Goal: Task Accomplishment & Management: Manage account settings

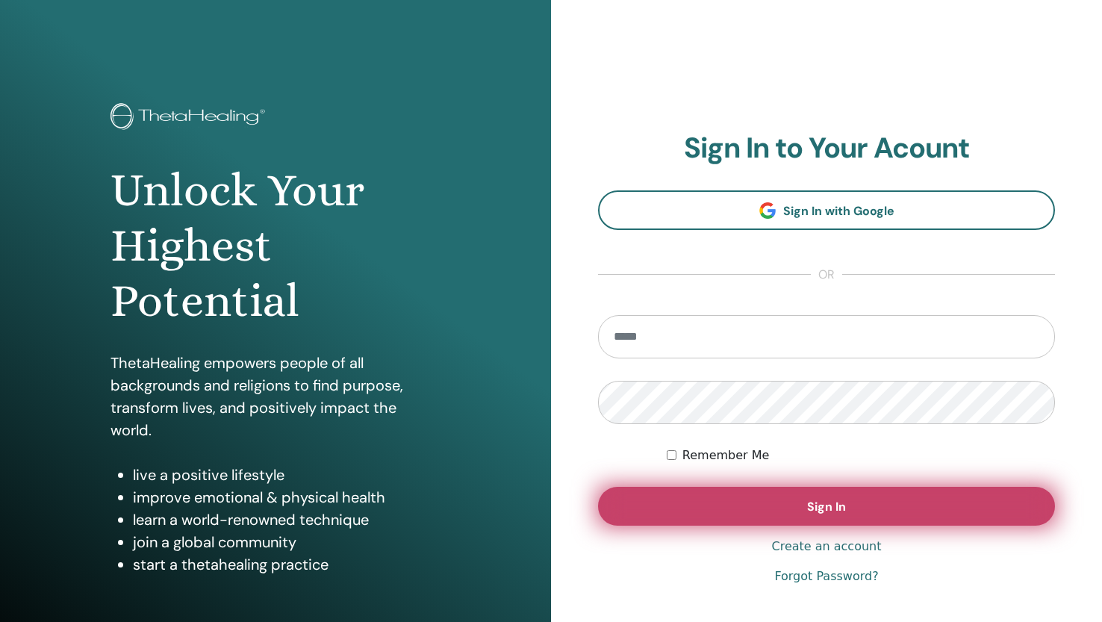
type input "**********"
click at [742, 506] on button "Sign In" at bounding box center [826, 506] width 457 height 39
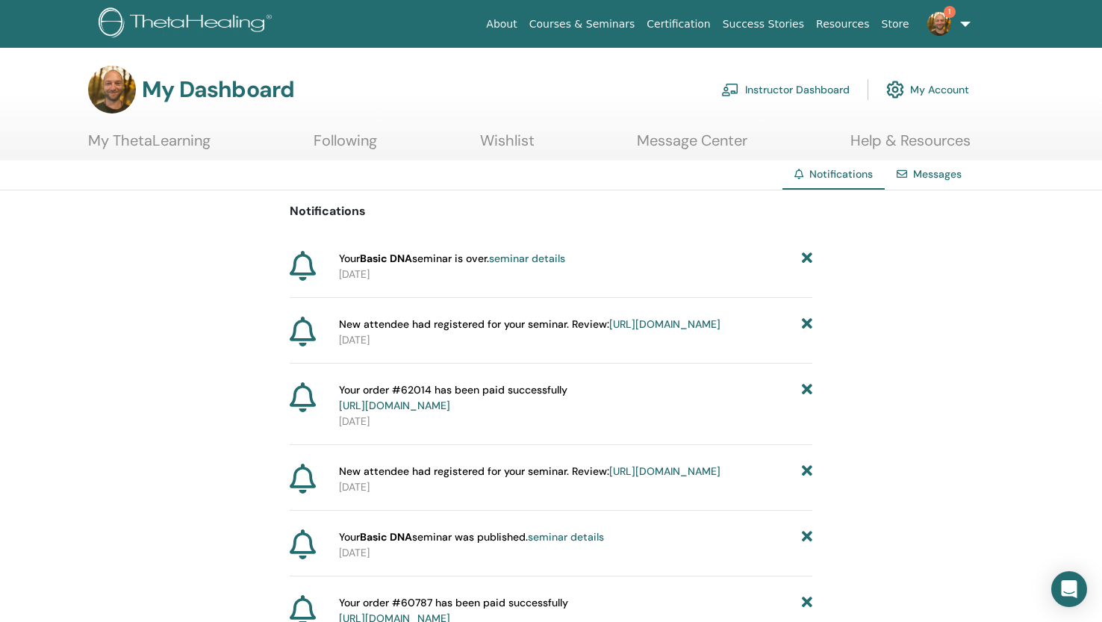
click at [774, 90] on link "Instructor Dashboard" at bounding box center [785, 89] width 128 height 33
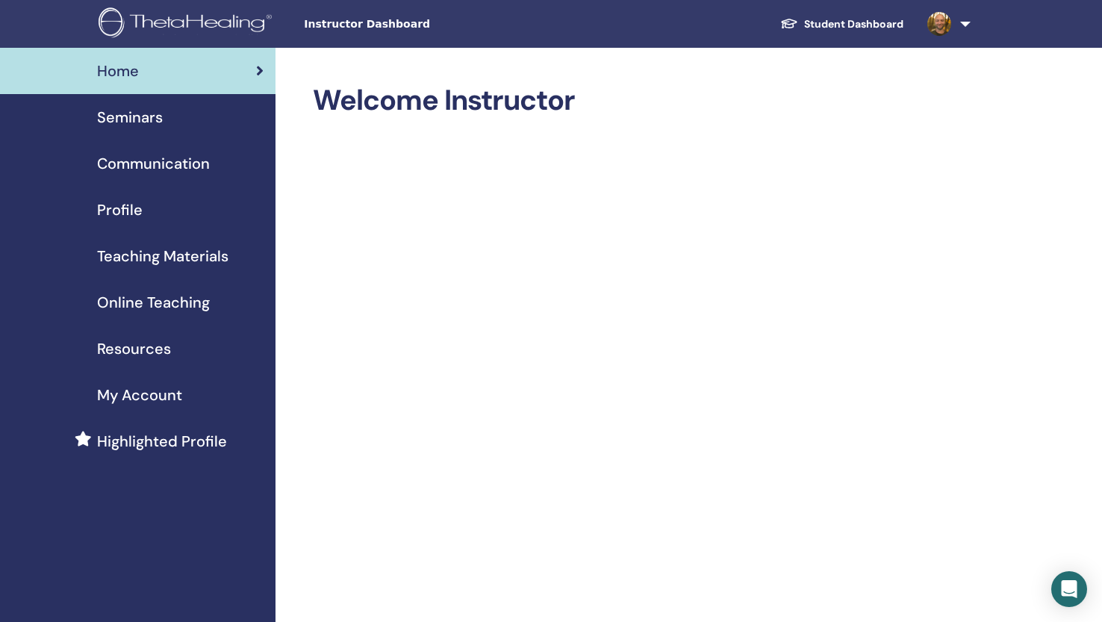
click at [142, 122] on span "Seminars" at bounding box center [130, 117] width 66 height 22
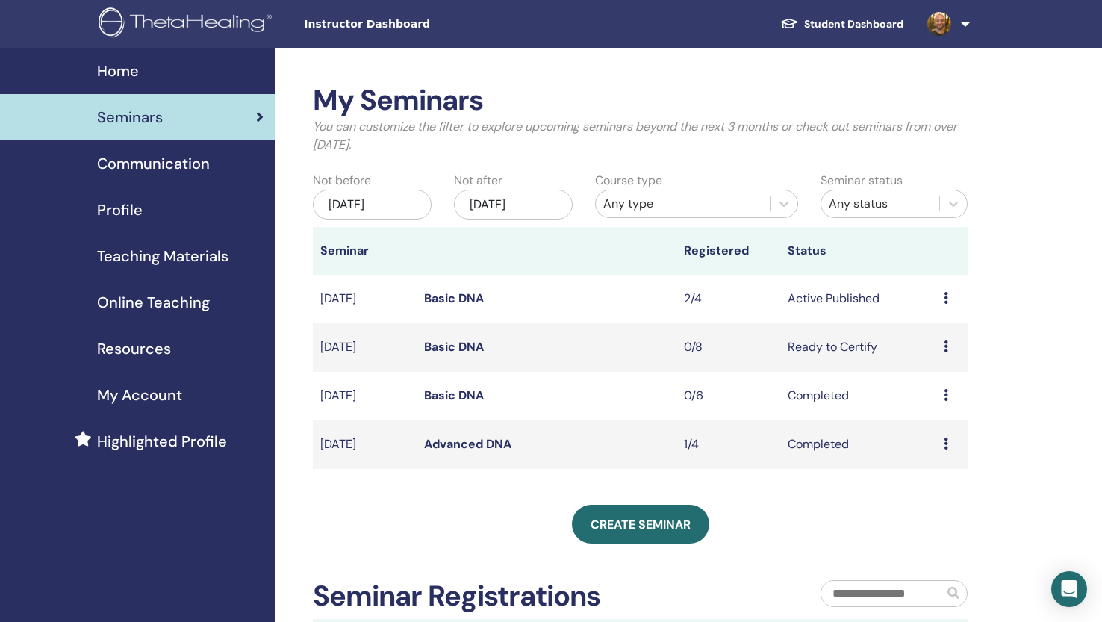
click at [455, 299] on link "Basic DNA" at bounding box center [454, 298] width 60 height 16
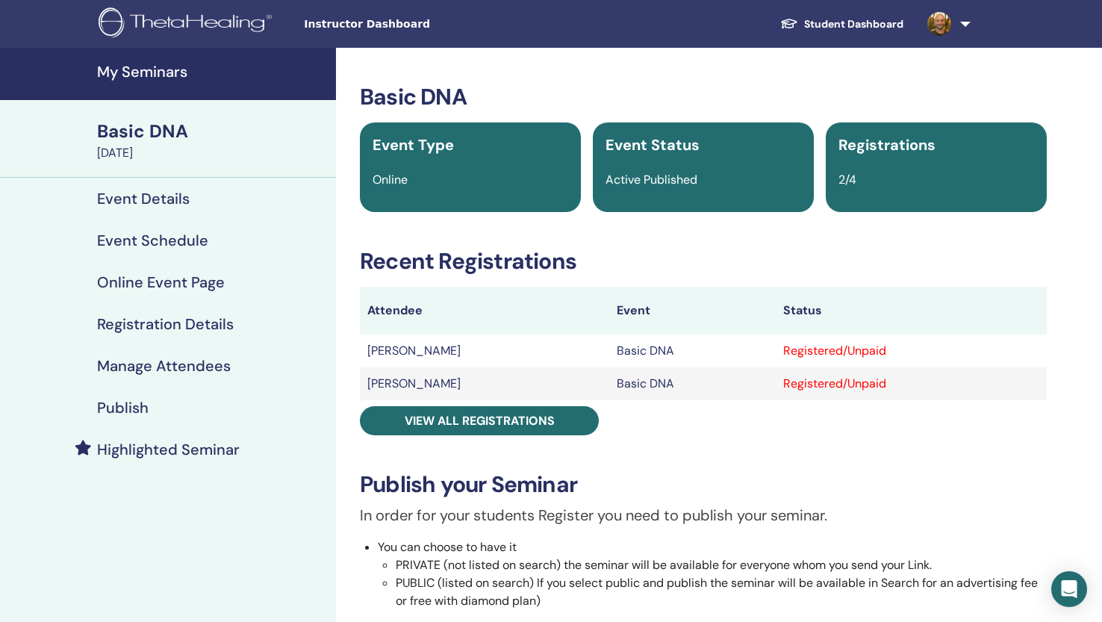
click at [132, 75] on h4 "My Seminars" at bounding box center [212, 72] width 230 height 18
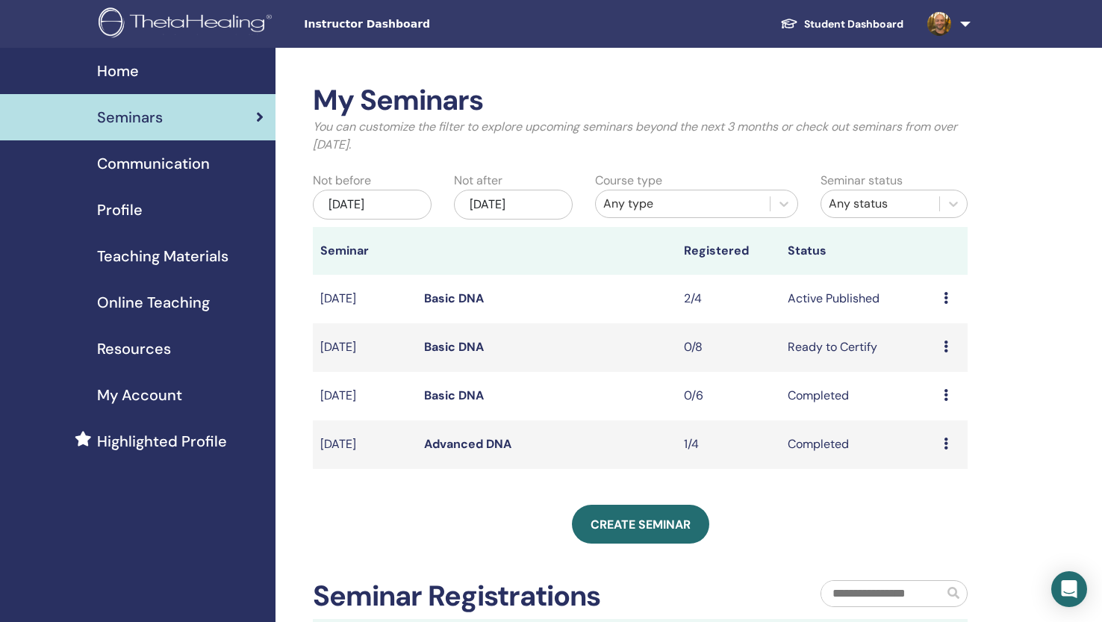
click at [469, 300] on link "Basic DNA" at bounding box center [454, 298] width 60 height 16
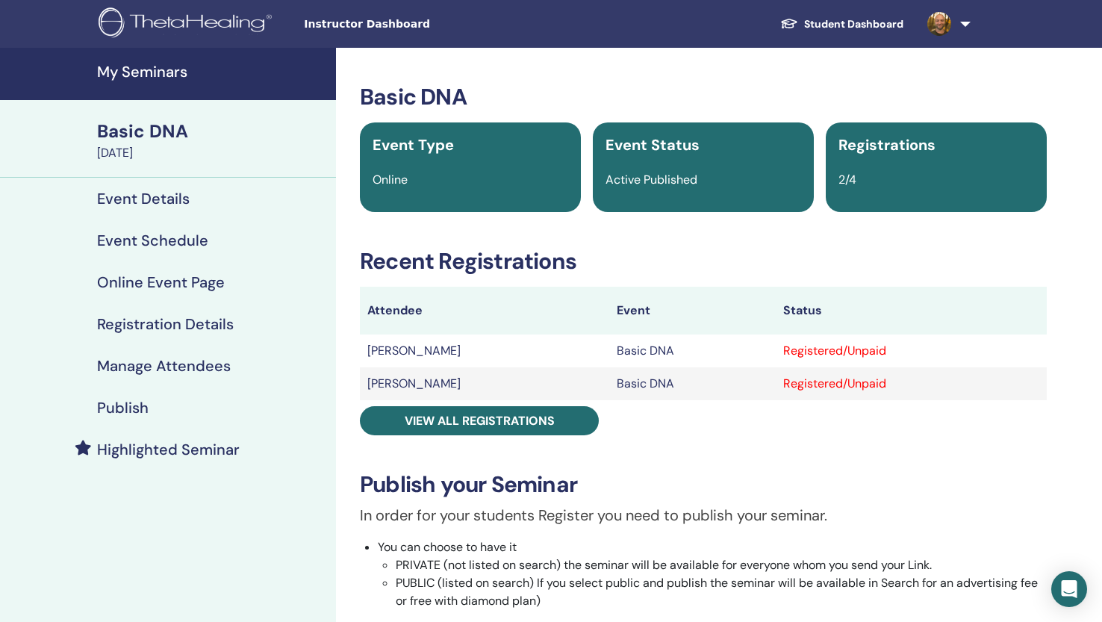
click at [144, 199] on h4 "Event Details" at bounding box center [143, 199] width 93 height 18
